Goal: Information Seeking & Learning: Learn about a topic

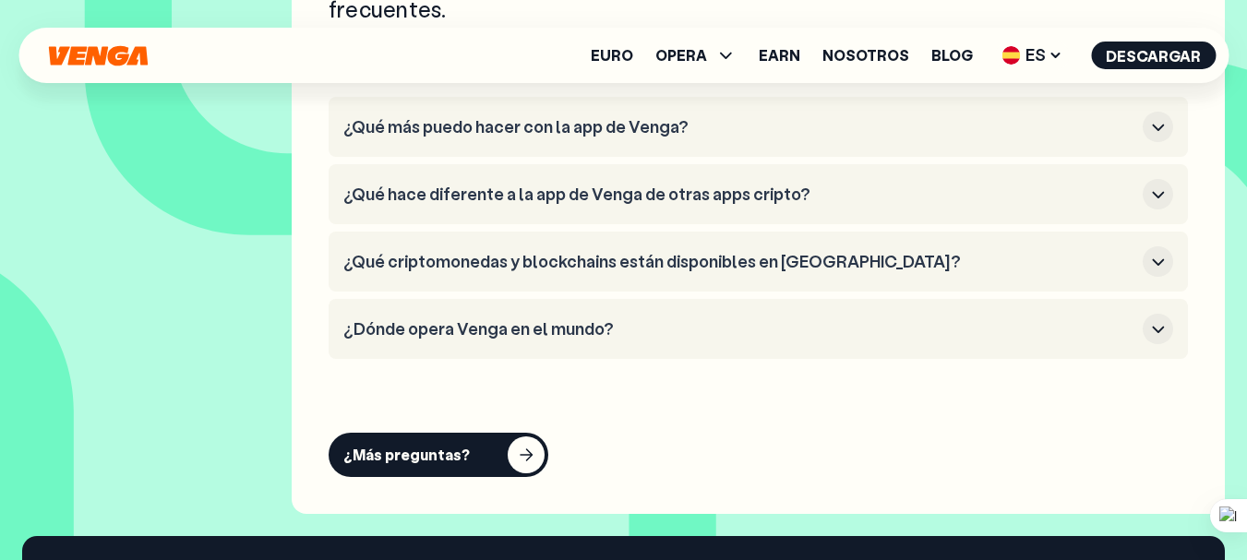
scroll to position [7197, 0]
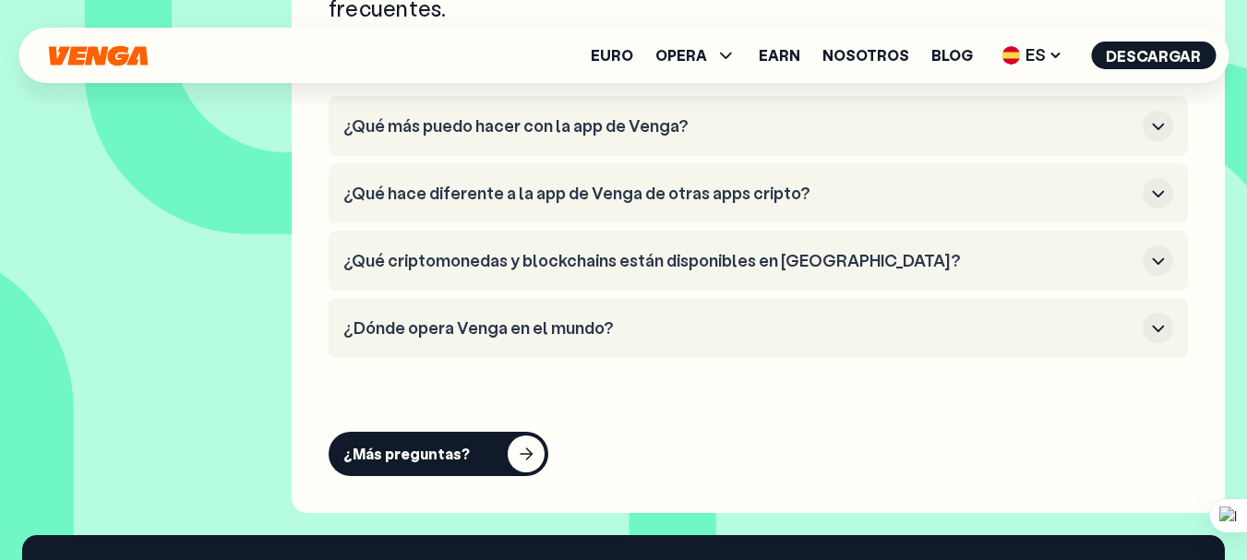
click at [1159, 121] on icon "button" at bounding box center [1158, 126] width 22 height 22
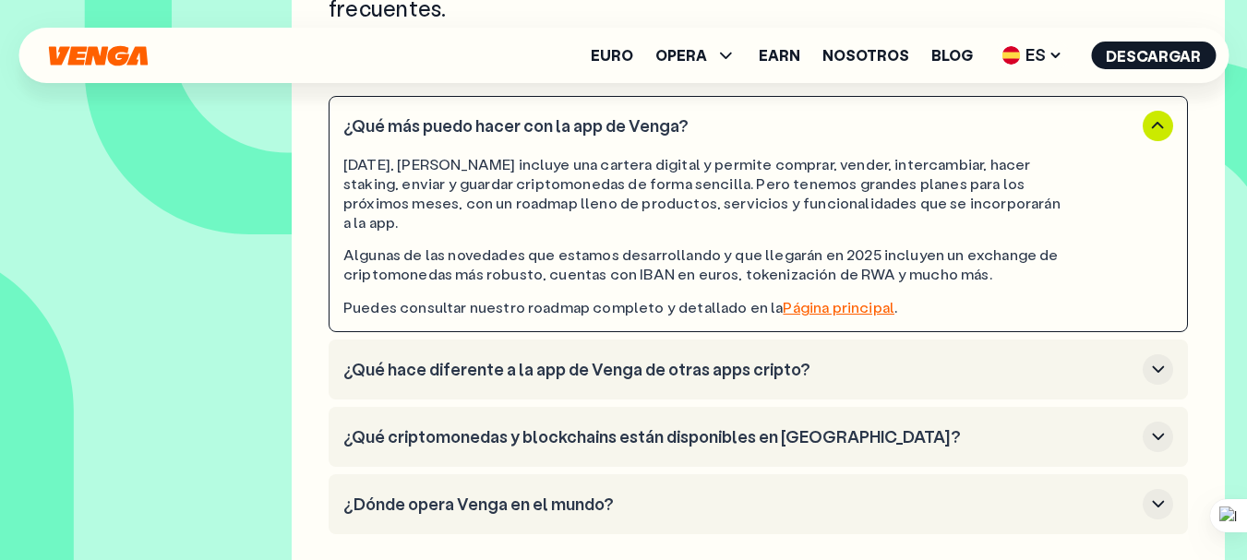
click at [1151, 358] on icon "button" at bounding box center [1158, 369] width 22 height 22
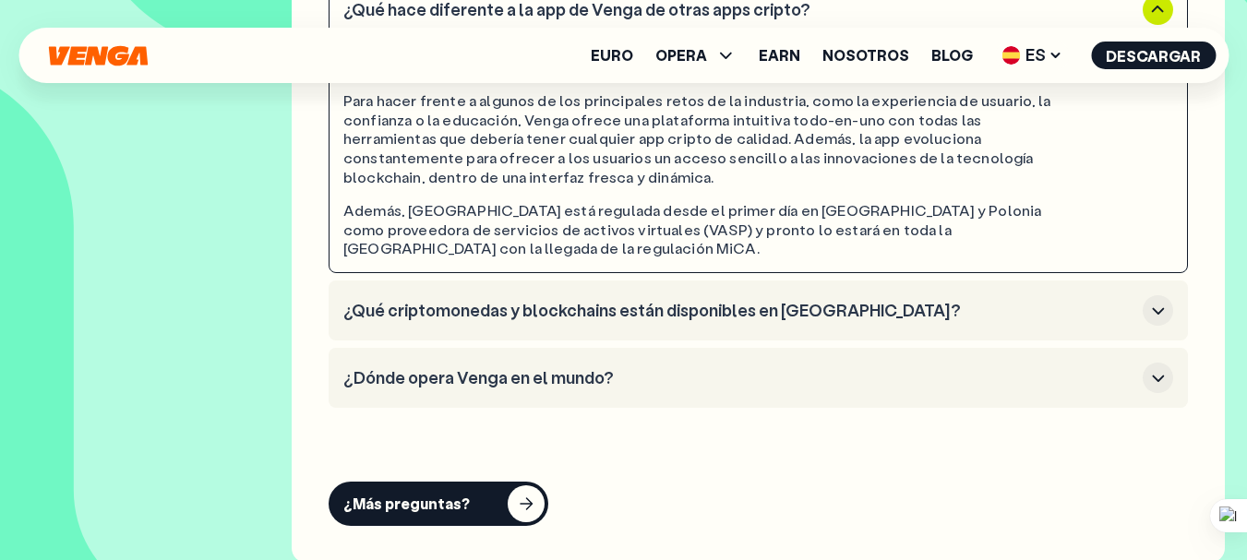
click at [1152, 300] on icon "button" at bounding box center [1158, 311] width 22 height 22
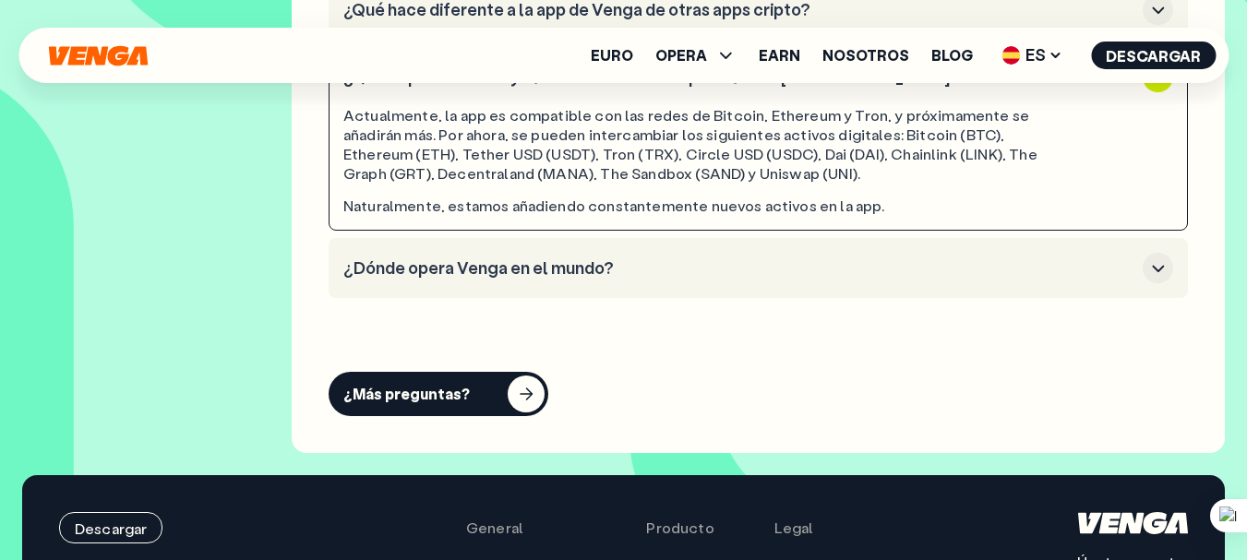
scroll to position [7381, 0]
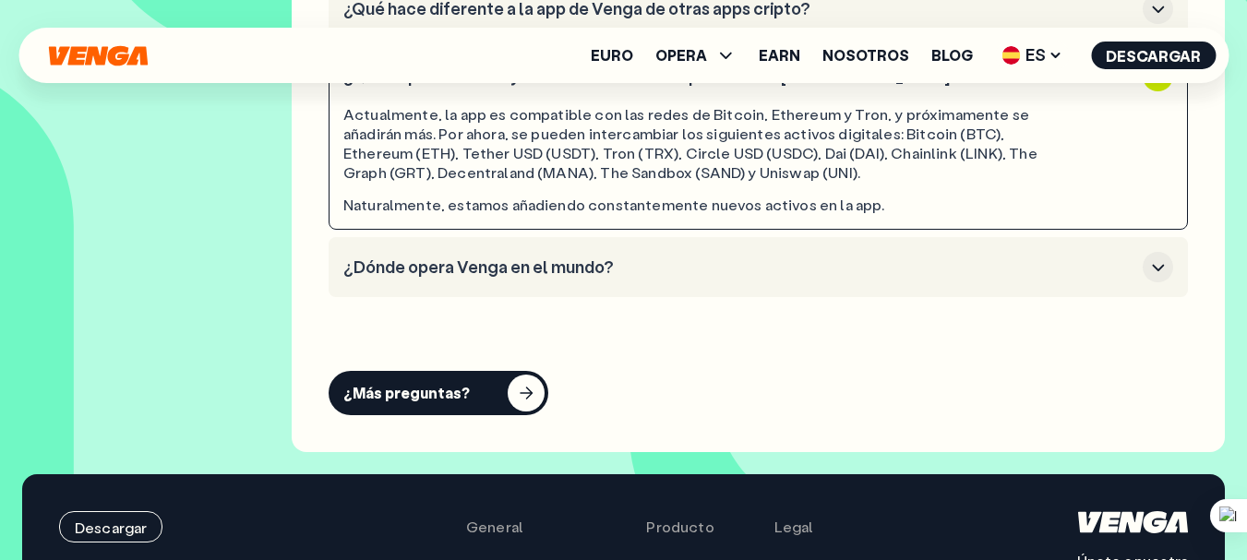
click at [1155, 268] on icon "button" at bounding box center [1158, 267] width 12 height 6
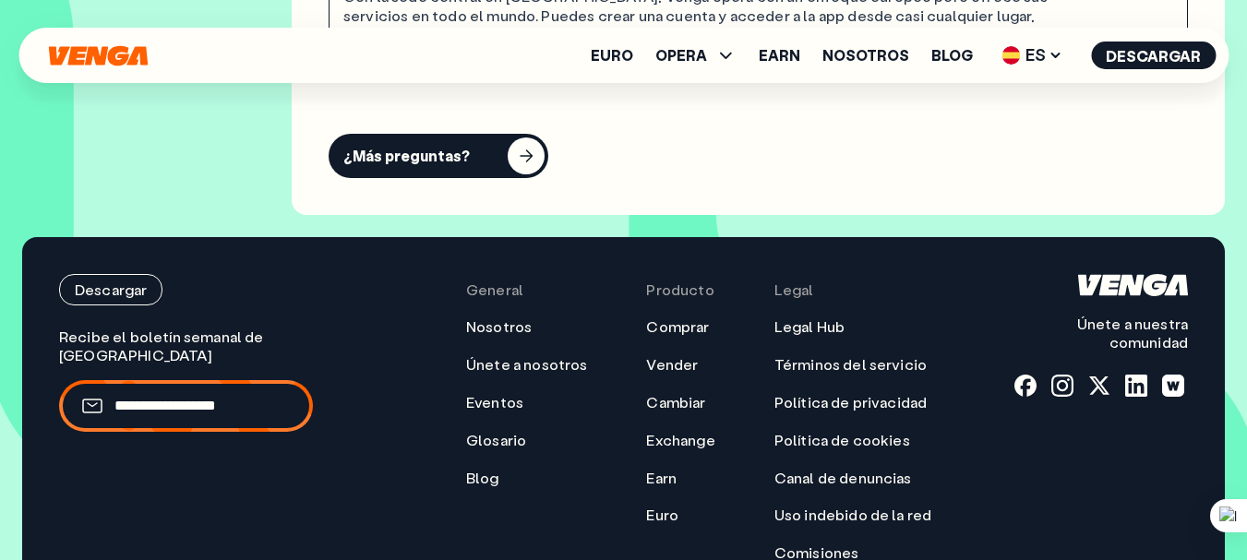
scroll to position [7566, 0]
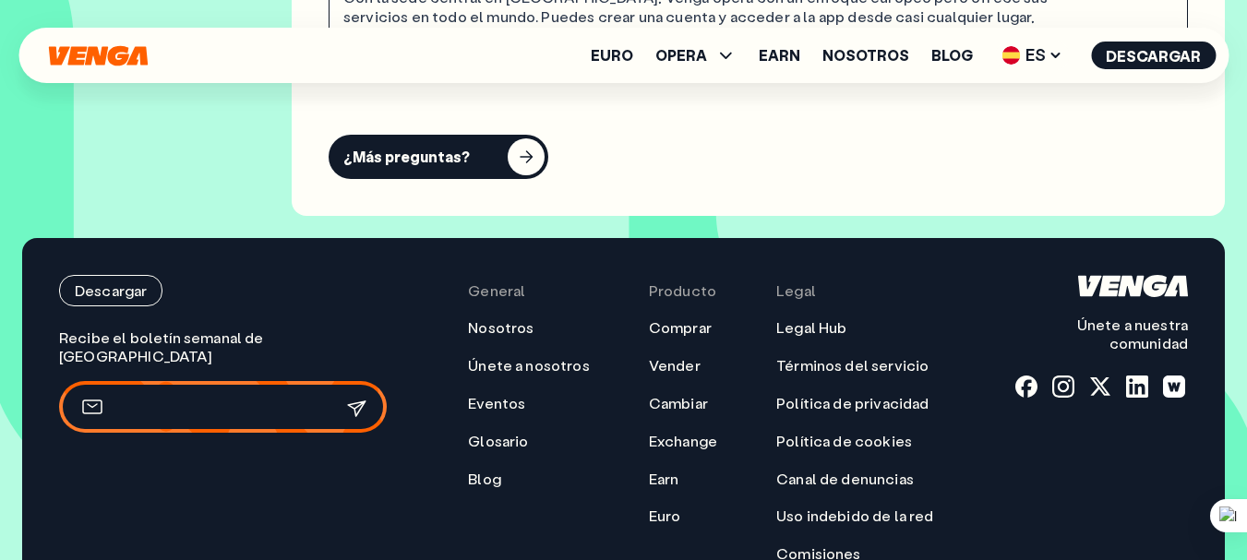
click at [213, 398] on input "email" at bounding box center [211, 407] width 195 height 19
type input "**********"
click at [353, 396] on icon "submit" at bounding box center [357, 407] width 22 height 22
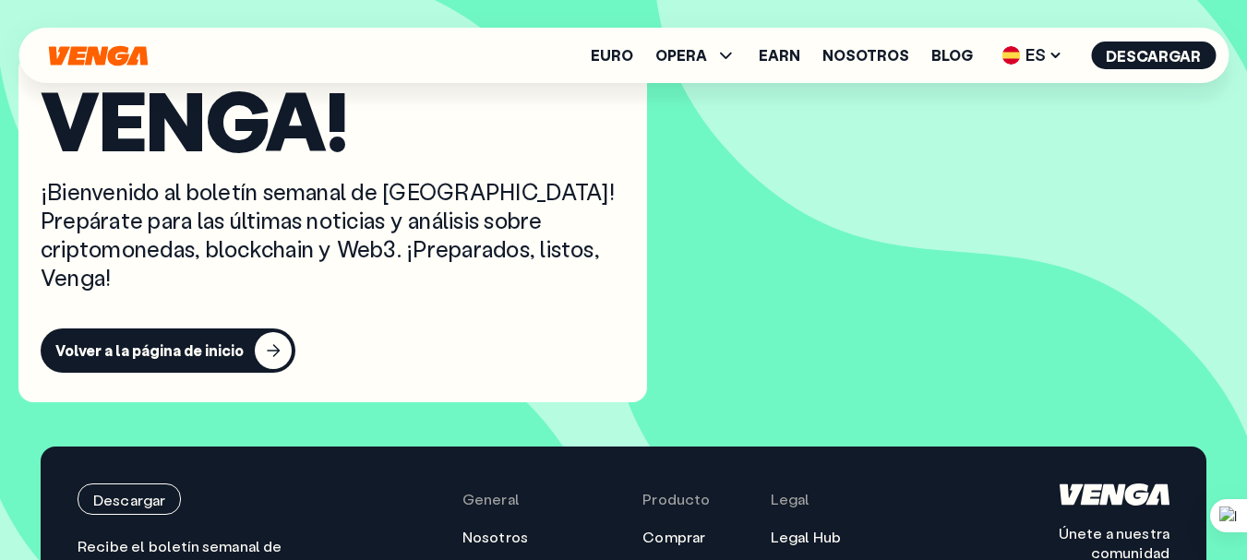
scroll to position [369, 0]
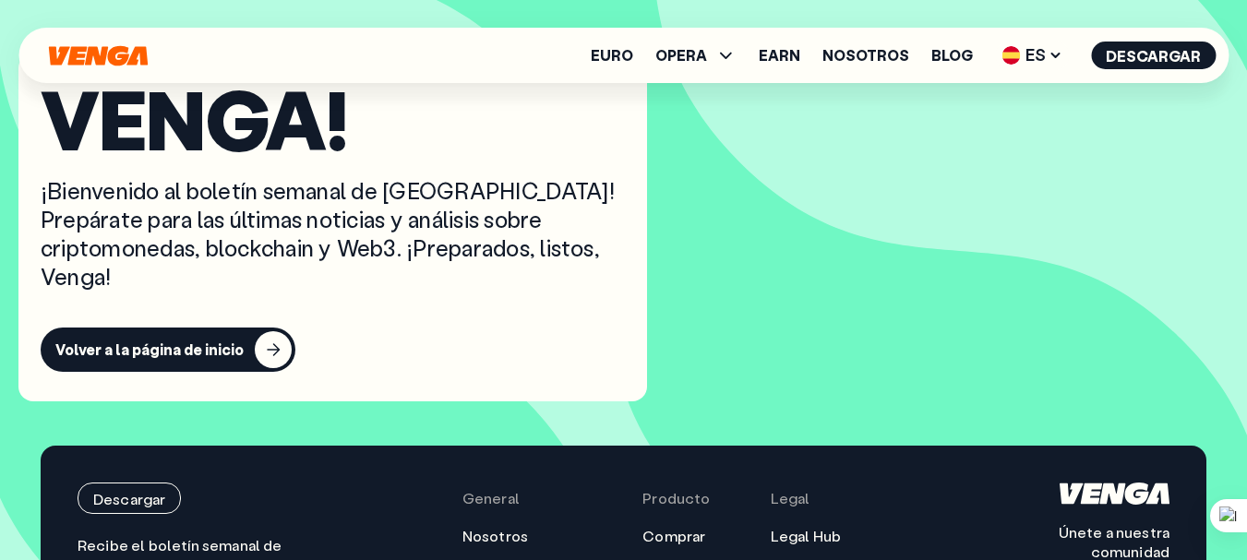
click at [241, 328] on button "Volver a la página de inicio" at bounding box center [168, 350] width 255 height 44
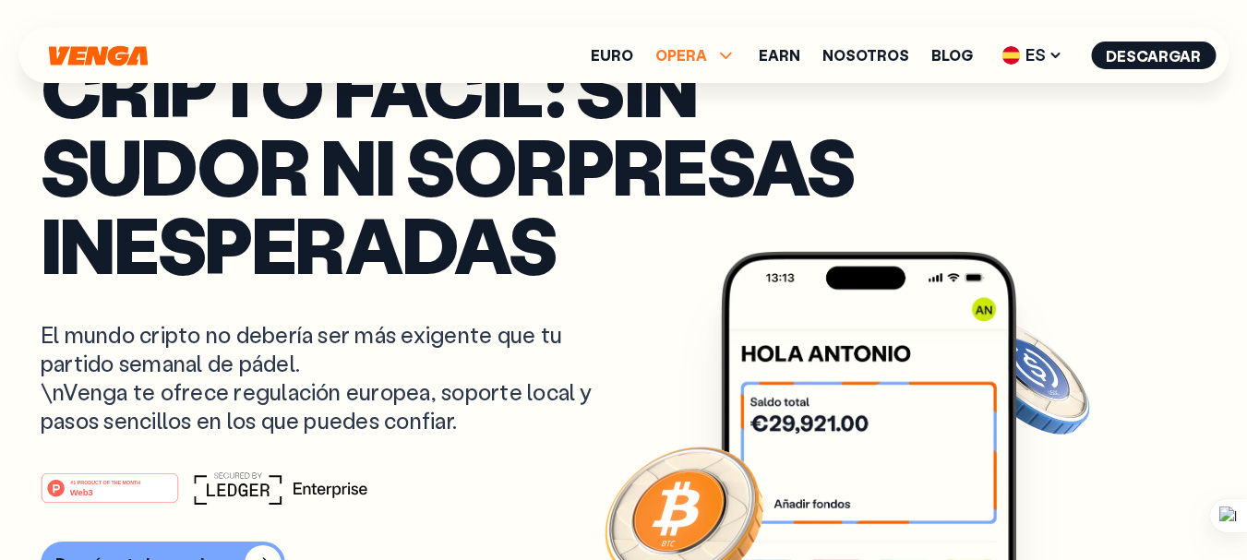
click at [698, 53] on span "OPERA" at bounding box center [681, 55] width 52 height 15
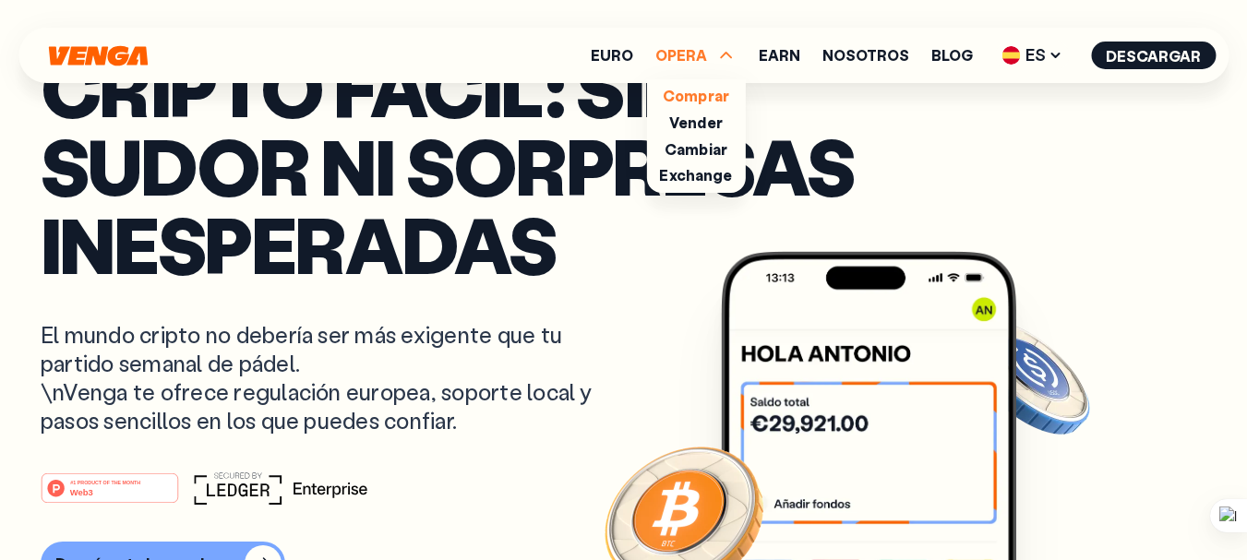
click at [705, 96] on link "Comprar" at bounding box center [695, 95] width 66 height 19
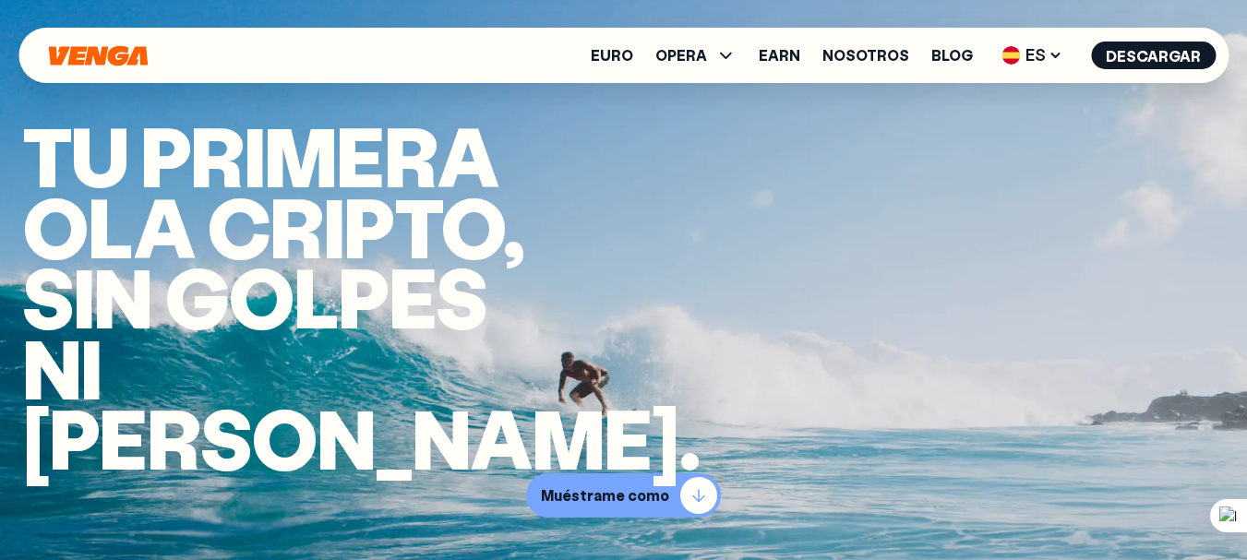
click at [605, 495] on p "Muéstrame como" at bounding box center [605, 495] width 128 height 18
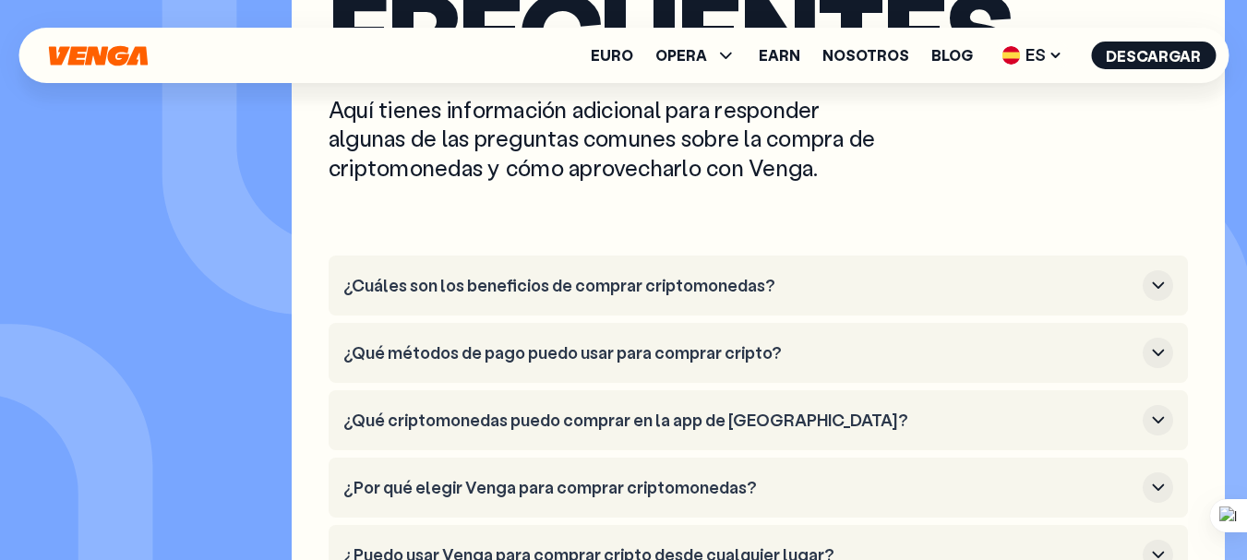
scroll to position [6788, 0]
click at [1165, 289] on icon "button" at bounding box center [1158, 284] width 22 height 22
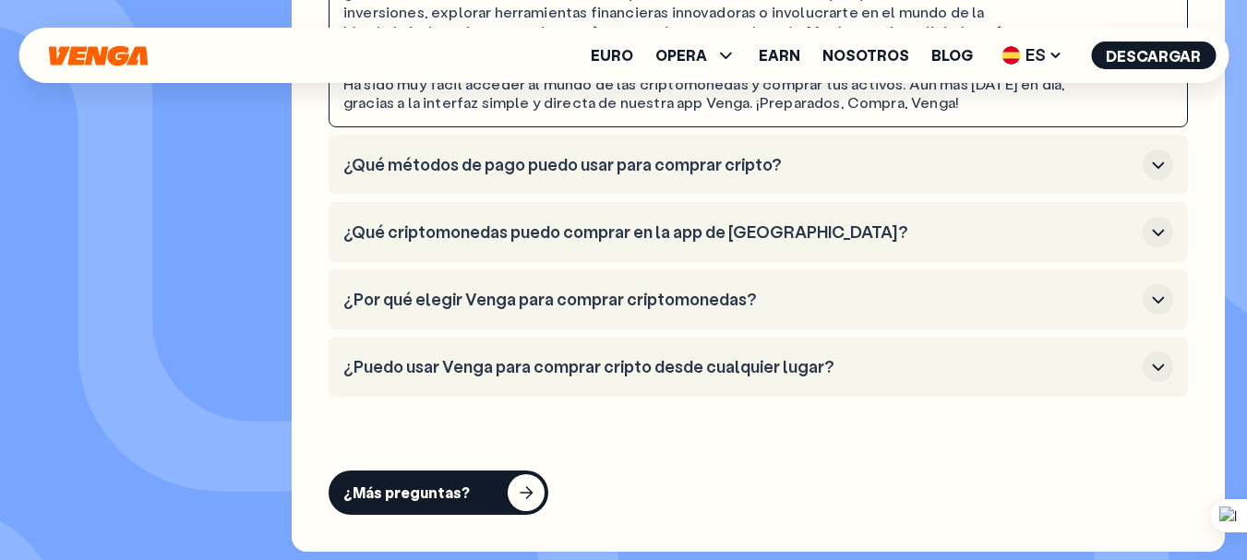
scroll to position [7157, 0]
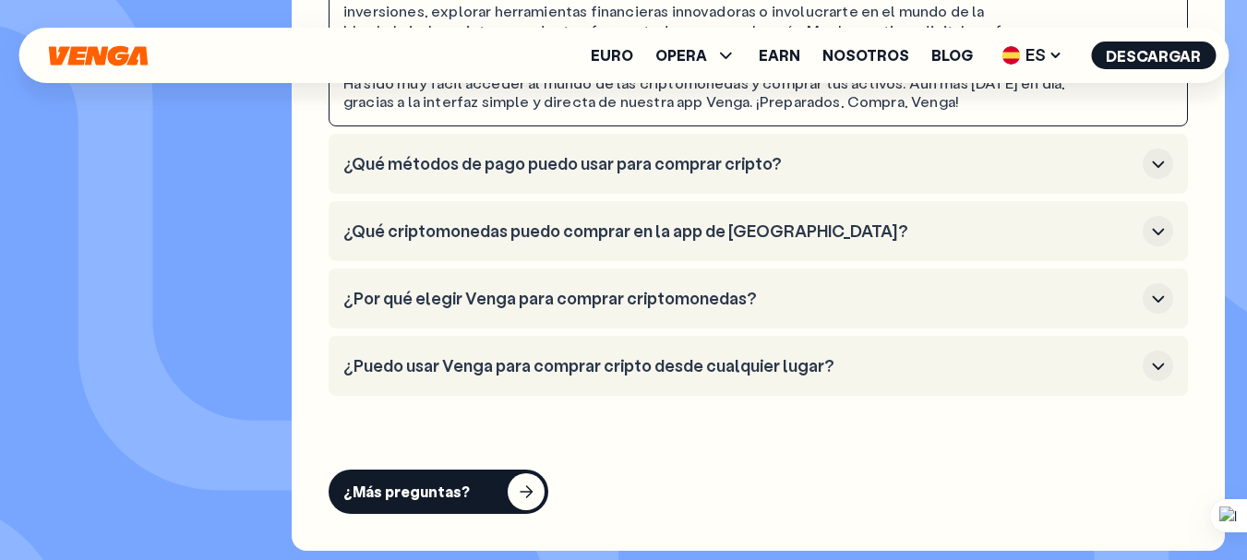
click at [953, 179] on button "¿Qué métodos de pago puedo usar para comprar cripto?" at bounding box center [757, 164] width 829 height 30
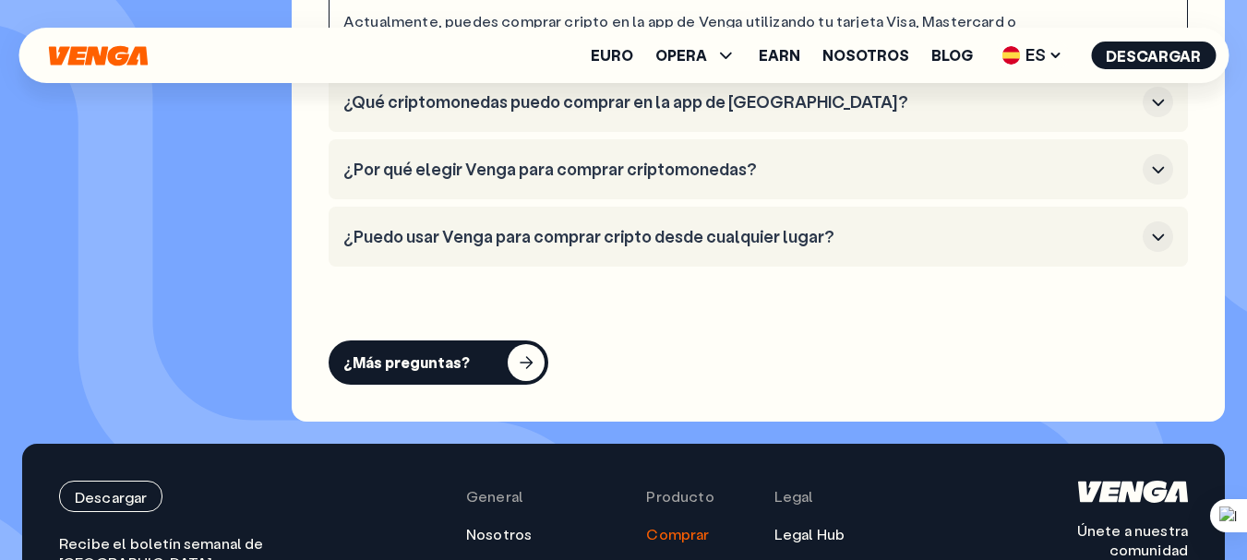
click at [1162, 106] on icon "button" at bounding box center [1158, 103] width 12 height 6
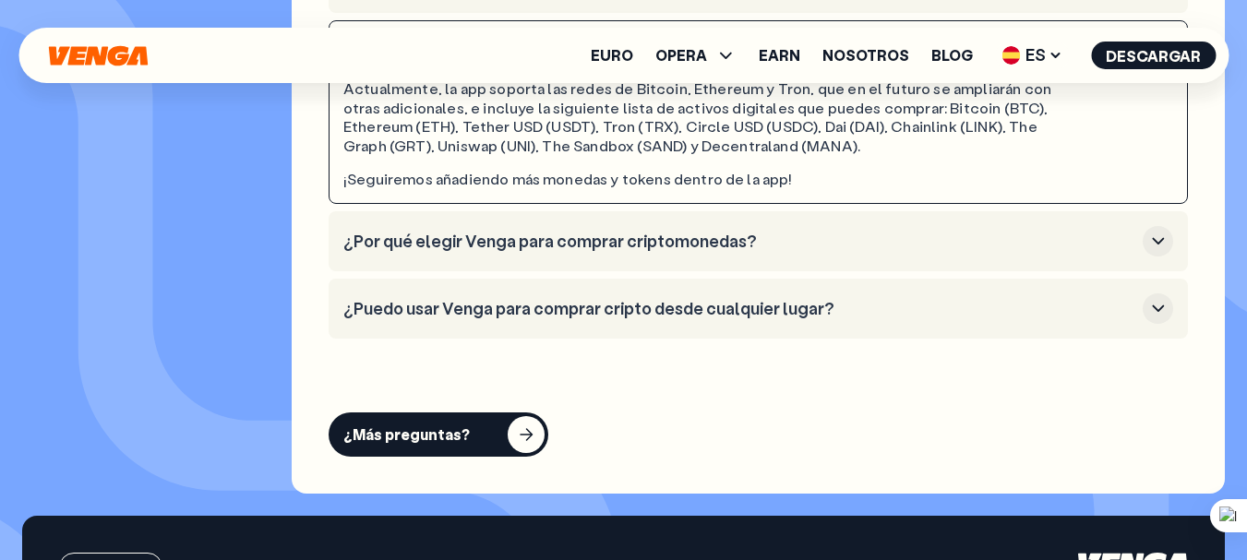
click at [1162, 246] on icon "button" at bounding box center [1158, 241] width 22 height 22
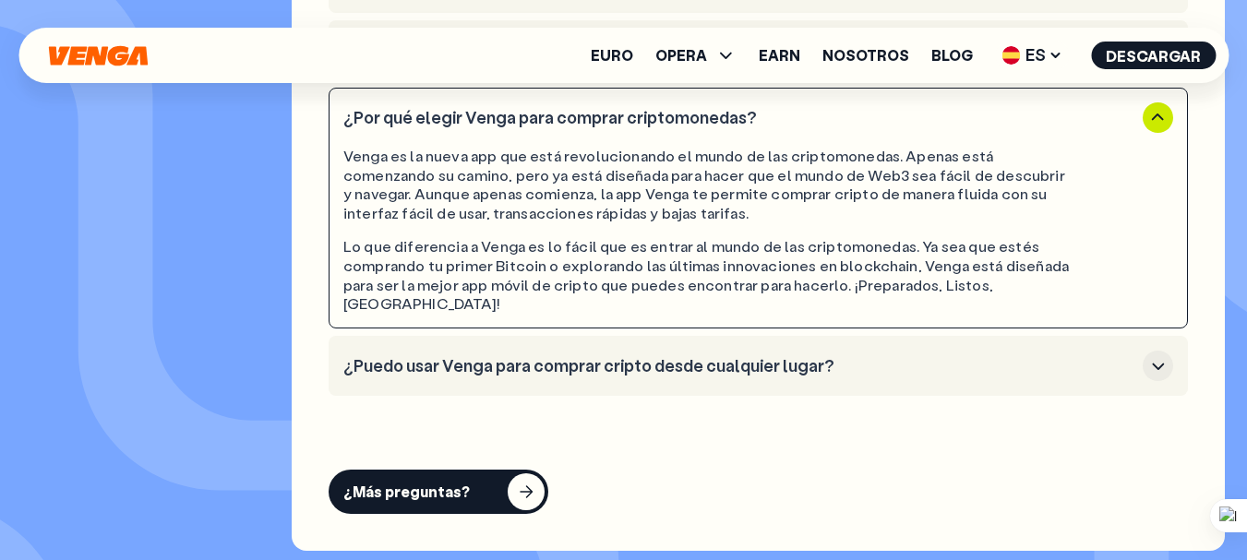
click at [723, 356] on h3 "¿Puedo usar Venga para comprar cripto desde cualquier lugar?" at bounding box center [739, 366] width 792 height 20
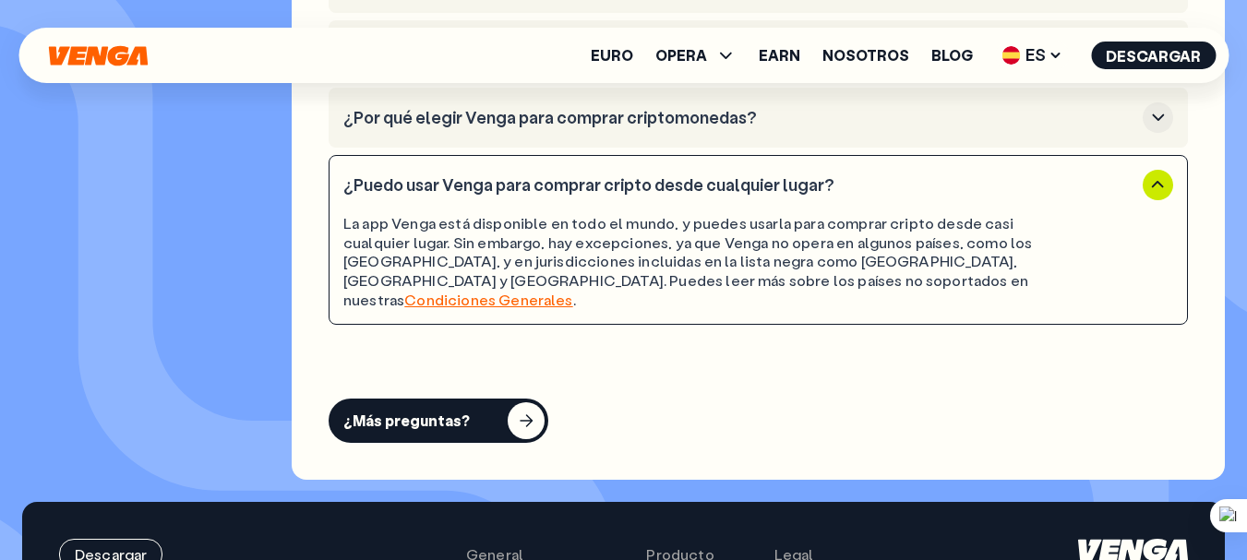
click at [459, 412] on div "¿Más preguntas?" at bounding box center [406, 421] width 126 height 18
